Goal: Transaction & Acquisition: Purchase product/service

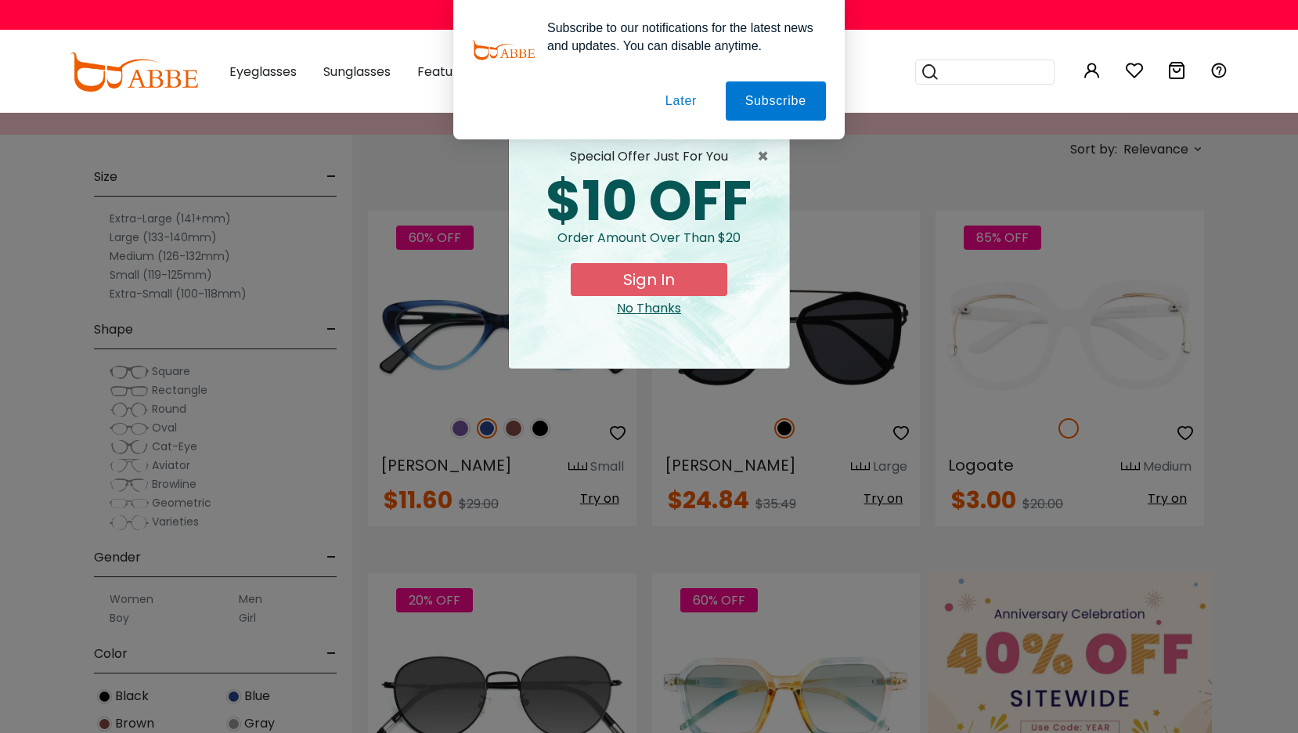
click at [677, 92] on button "Later" at bounding box center [681, 100] width 70 height 39
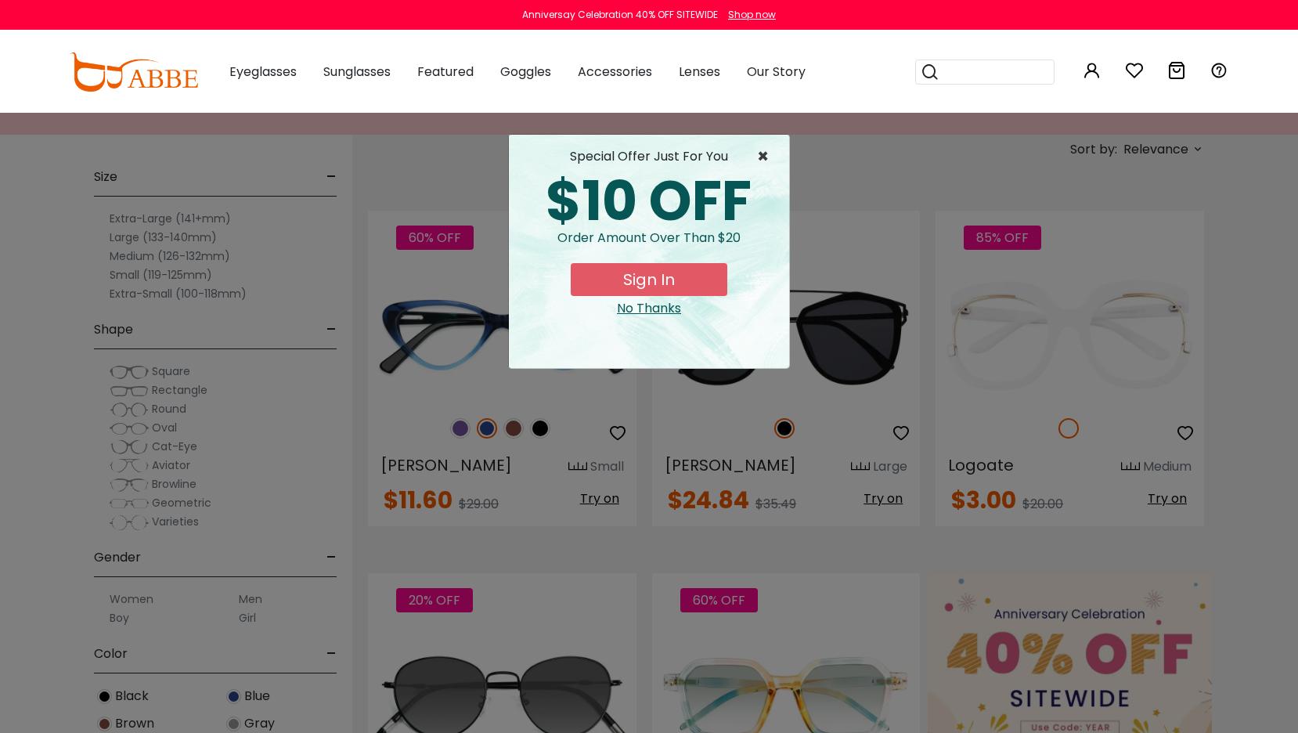
click at [767, 153] on span "×" at bounding box center [767, 156] width 20 height 19
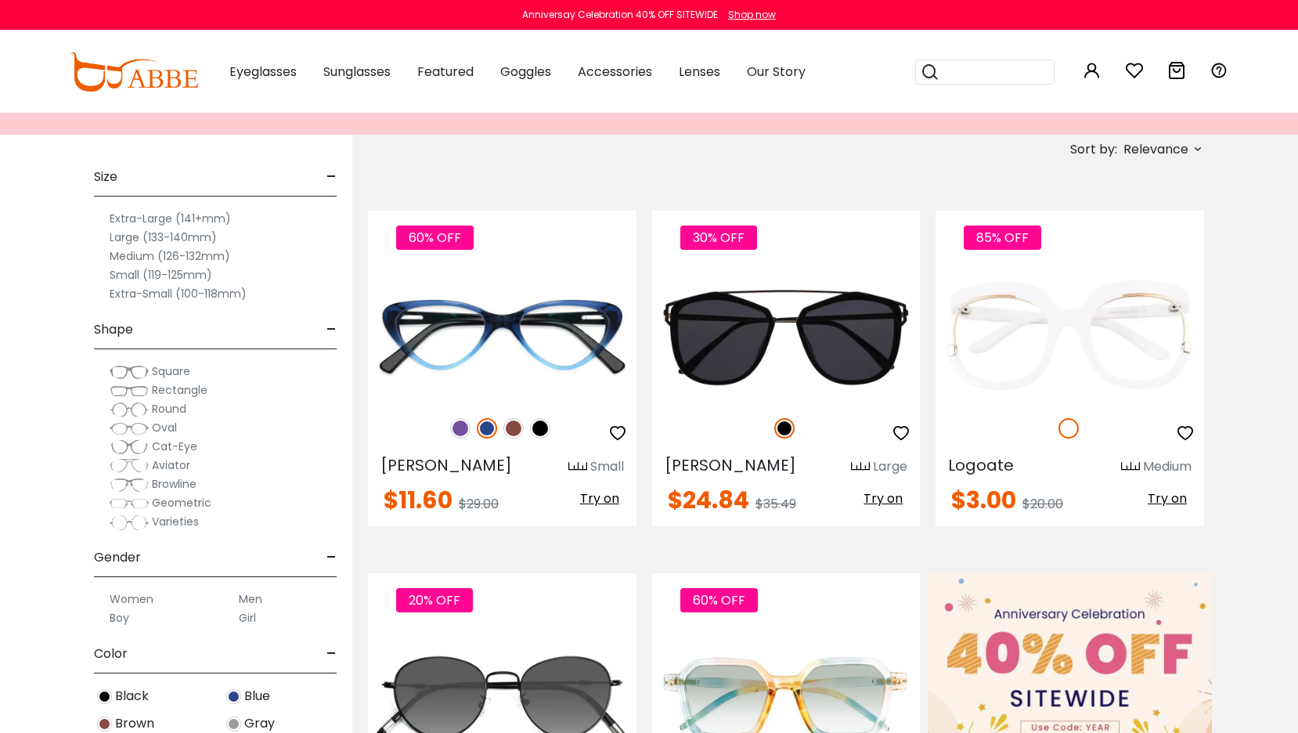
click at [366, 463] on div "60% OFF [PERSON_NAME] $11.60 Try on" at bounding box center [502, 368] width 284 height 315
copy div "[PERSON_NAME]"
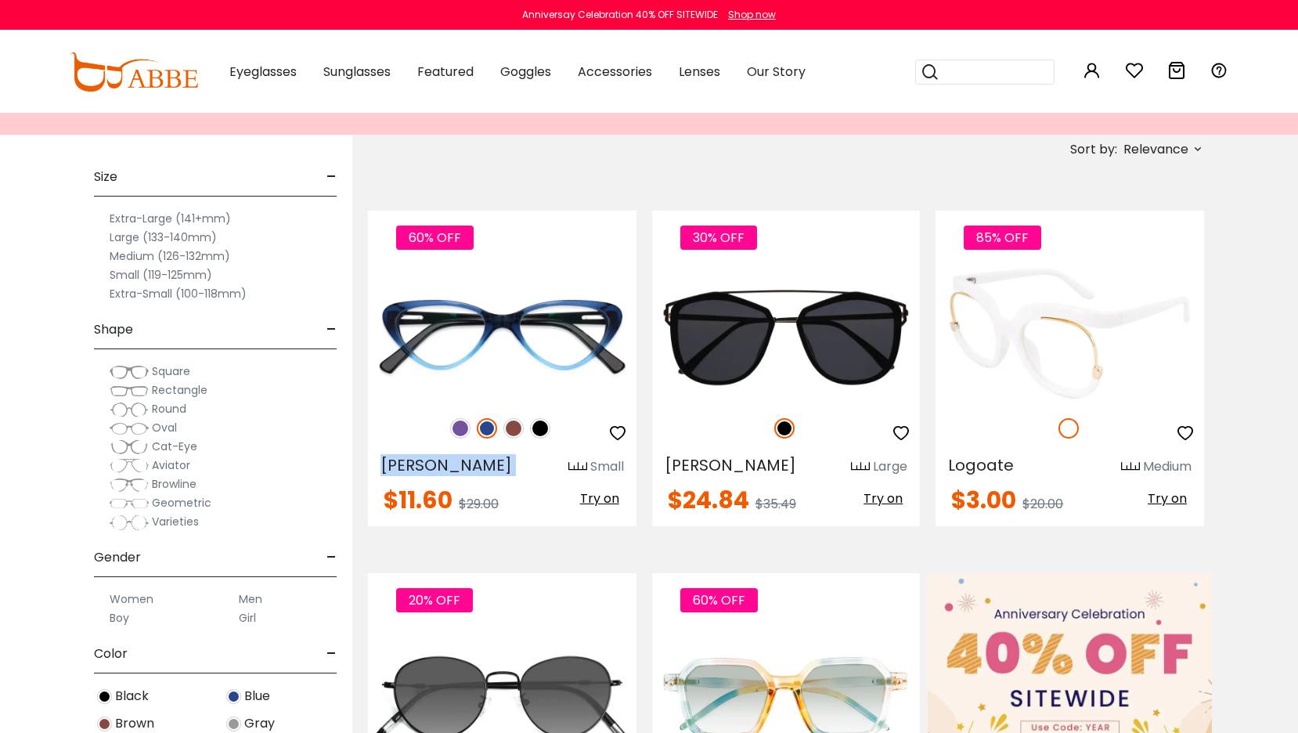
click at [942, 467] on div "Logoate Medium" at bounding box center [1069, 463] width 269 height 25
copy div "Logoate"
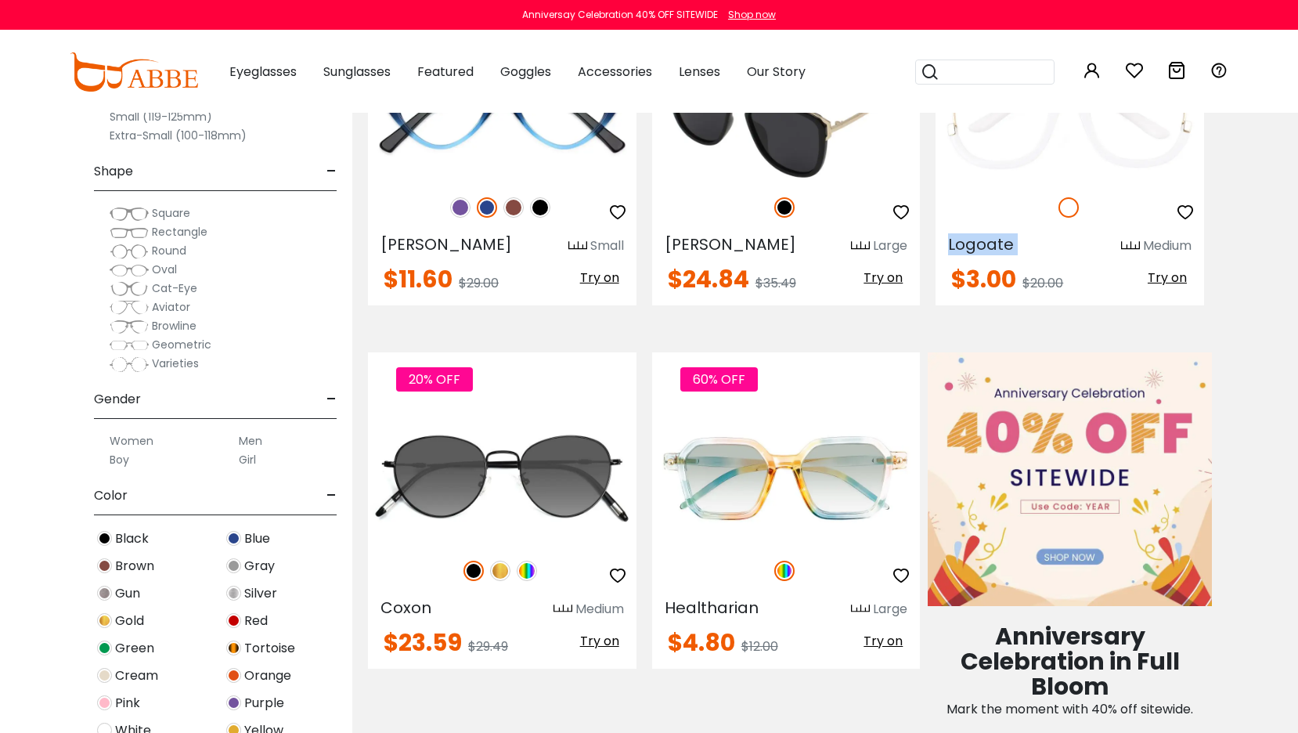
scroll to position [479, 0]
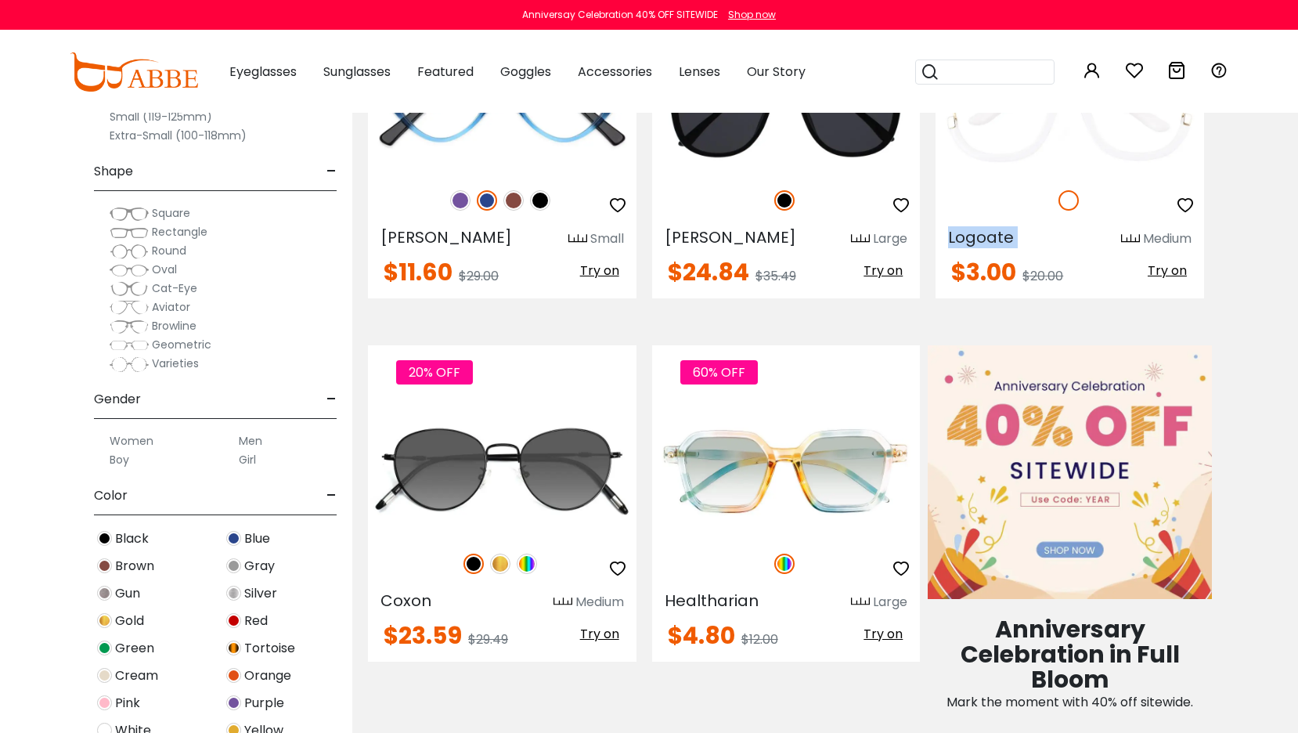
click at [649, 597] on div "60% OFF Healtharian Large $4.80 $12.00 Try on" at bounding box center [786, 528] width 284 height 366
copy span "Healtharian"
click at [367, 596] on div "20% OFF [GEOGRAPHIC_DATA] Medium $23.59 Try on" at bounding box center [502, 528] width 284 height 366
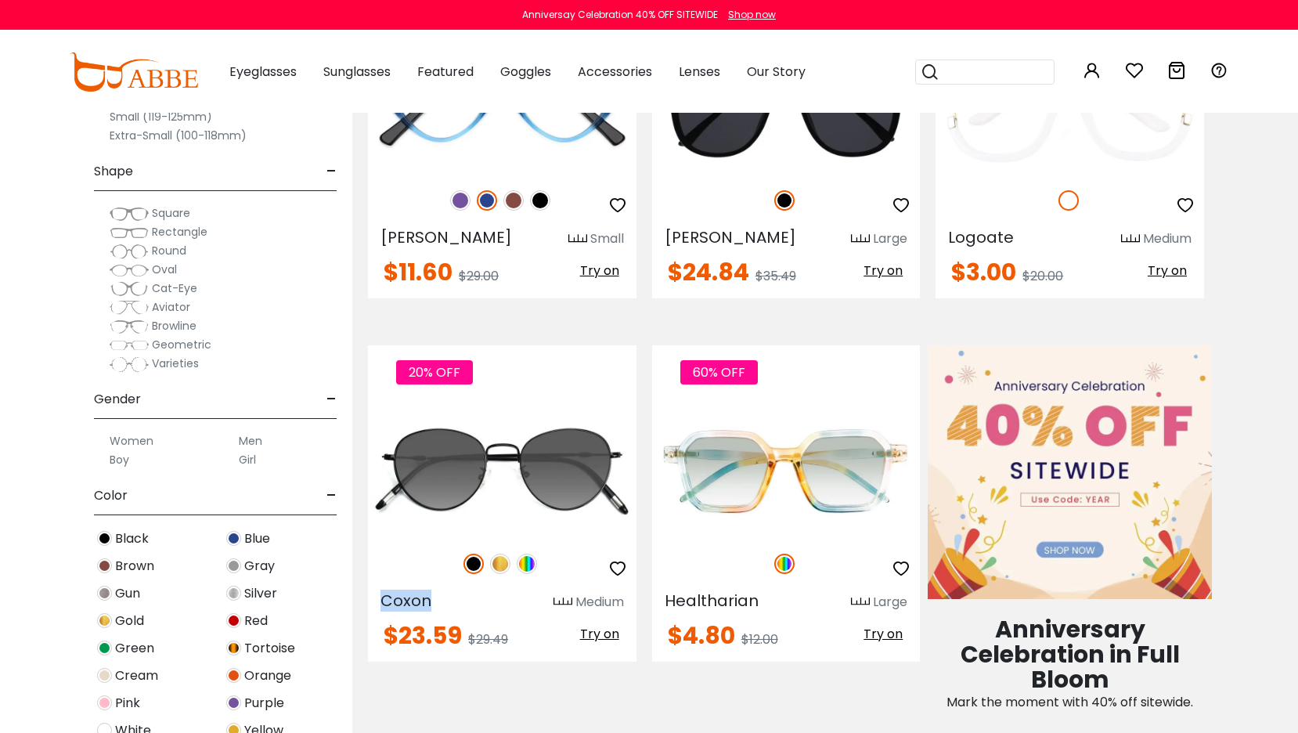
copy span "Coxon"
